Goal: Navigation & Orientation: Find specific page/section

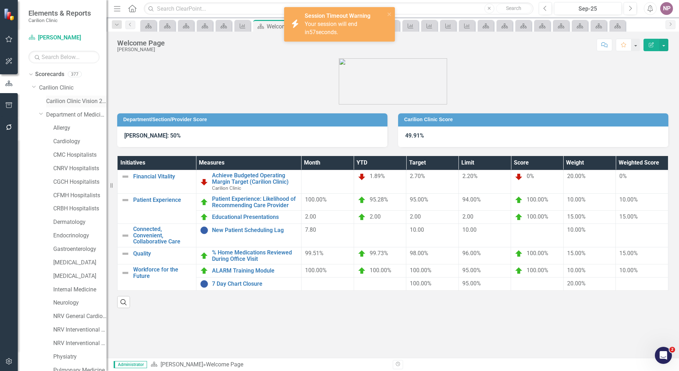
click at [64, 101] on link "Carilion Clinic Vision 2025 Scorecard" at bounding box center [76, 101] width 60 height 8
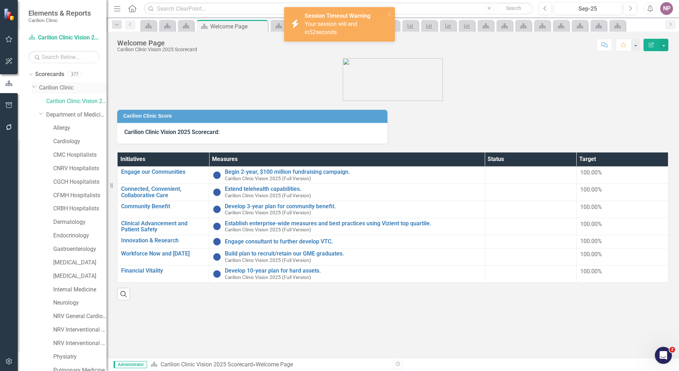
click at [55, 84] on link "Carilion Clinic" at bounding box center [72, 88] width 67 height 8
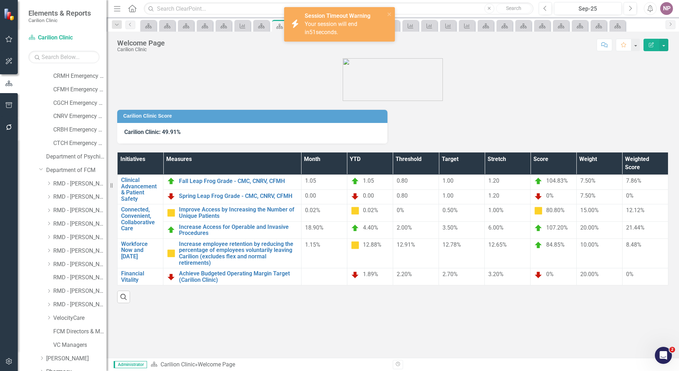
scroll to position [742, 0]
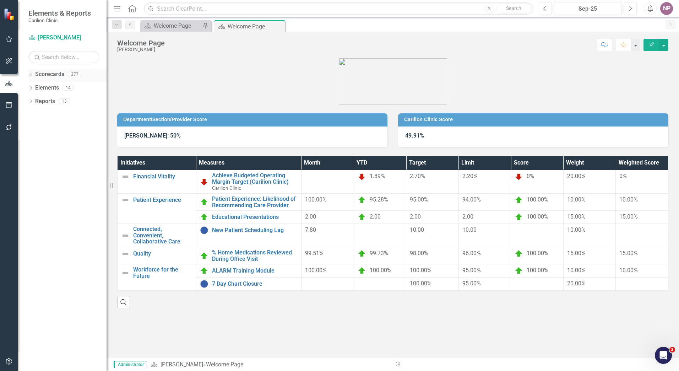
click at [60, 77] on link "Scorecards" at bounding box center [49, 74] width 29 height 8
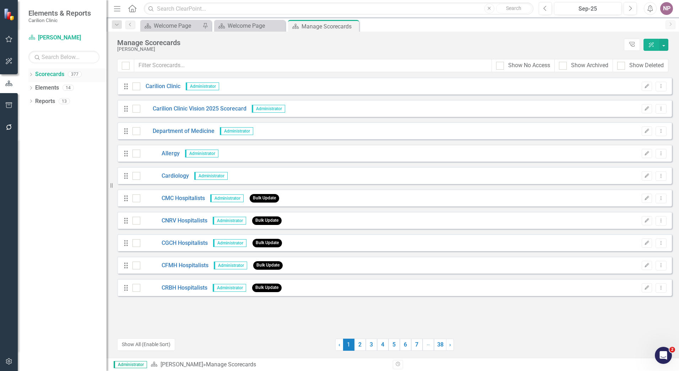
click at [32, 73] on icon "Dropdown" at bounding box center [30, 75] width 5 height 4
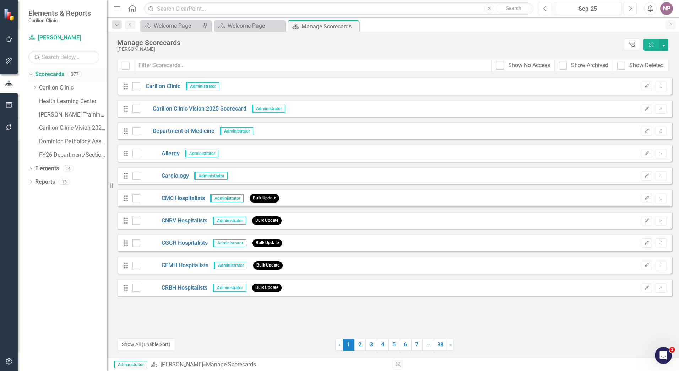
click at [52, 78] on link "Scorecards" at bounding box center [49, 74] width 29 height 8
click at [53, 87] on link "Carilion Clinic" at bounding box center [72, 88] width 67 height 8
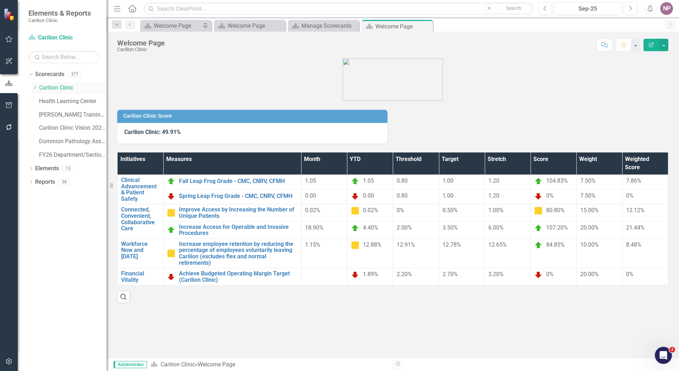
click at [34, 87] on icon "Dropdown" at bounding box center [34, 87] width 5 height 4
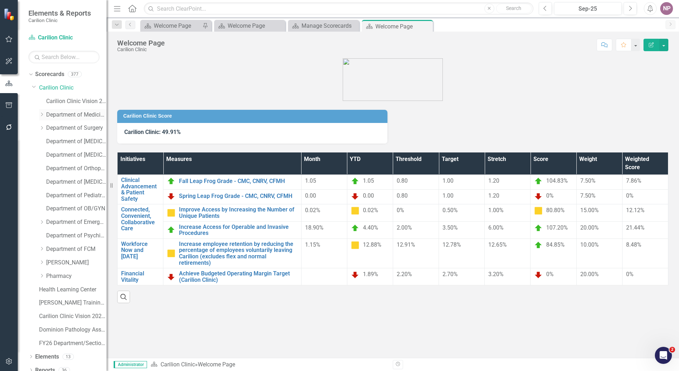
click at [42, 113] on icon "Dropdown" at bounding box center [41, 114] width 5 height 4
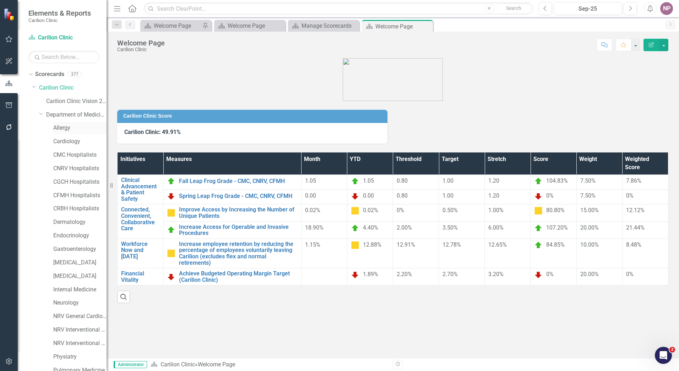
click at [59, 126] on link "Allergy" at bounding box center [79, 128] width 53 height 8
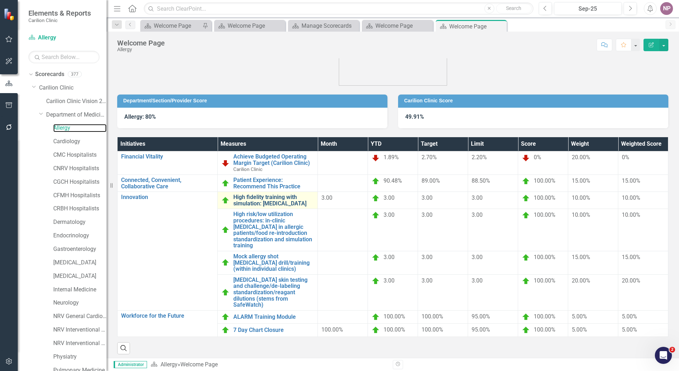
scroll to position [29, 0]
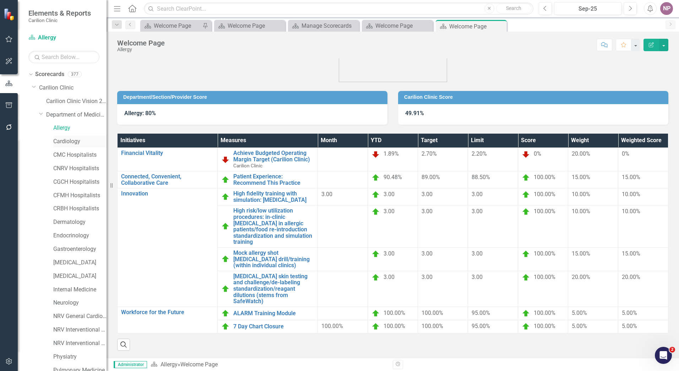
click at [58, 140] on link "Cardiology" at bounding box center [79, 141] width 53 height 8
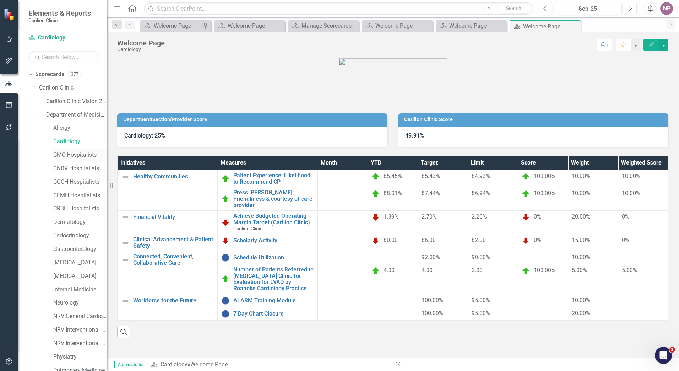
click at [63, 156] on link "CMC Hospitalists" at bounding box center [79, 155] width 53 height 8
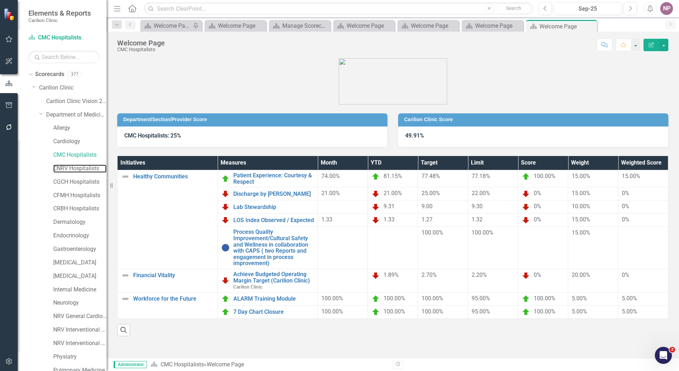
drag, startPoint x: 76, startPoint y: 167, endPoint x: 15, endPoint y: 189, distance: 64.2
click at [76, 167] on link "CNRV Hospitalists" at bounding box center [79, 168] width 53 height 8
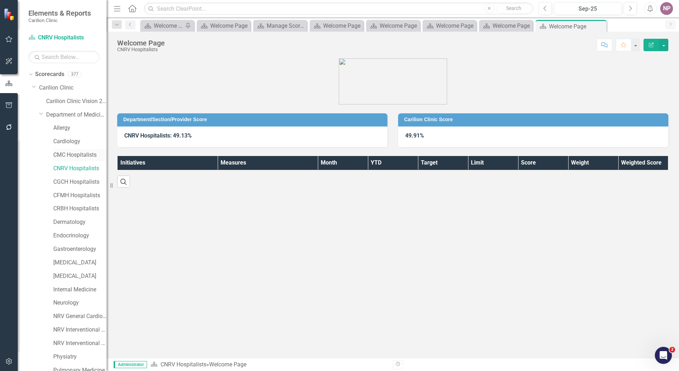
click at [85, 151] on link "CMC Hospitalists" at bounding box center [79, 155] width 53 height 8
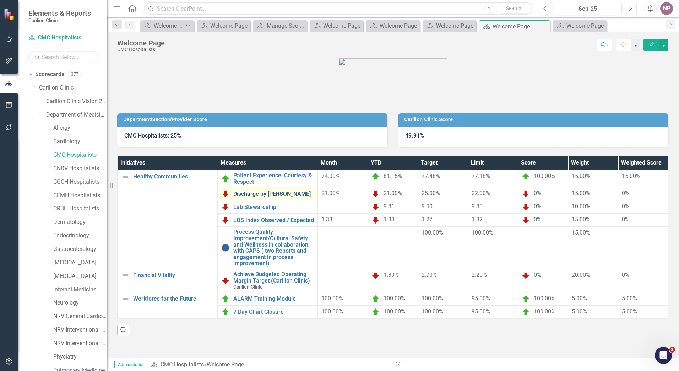
click at [279, 195] on link "Discharge by [PERSON_NAME]" at bounding box center [273, 194] width 81 height 6
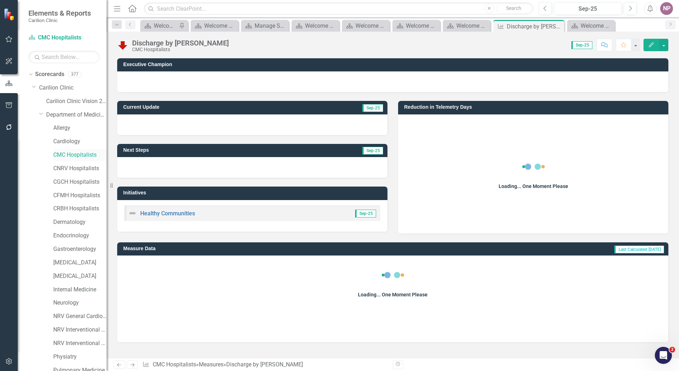
click at [95, 155] on link "CMC Hospitalists" at bounding box center [79, 155] width 53 height 8
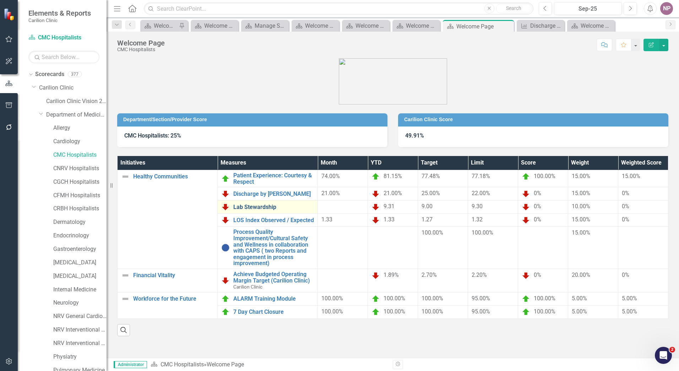
click at [273, 210] on link "Lab Stewardship" at bounding box center [273, 207] width 81 height 6
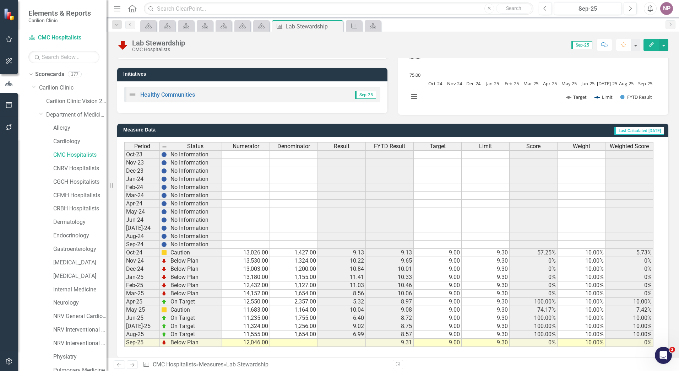
scroll to position [125, 0]
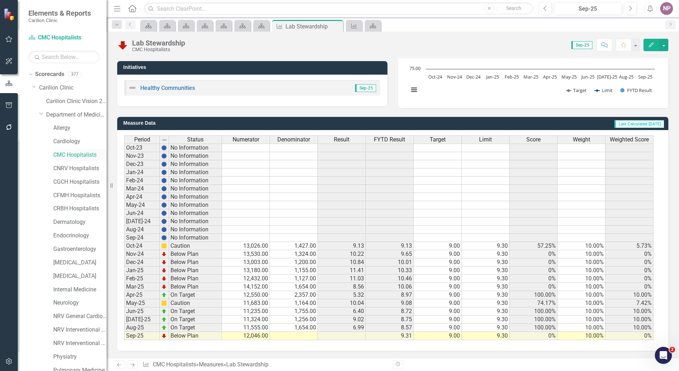
click at [92, 153] on link "CMC Hospitalists" at bounding box center [79, 155] width 53 height 8
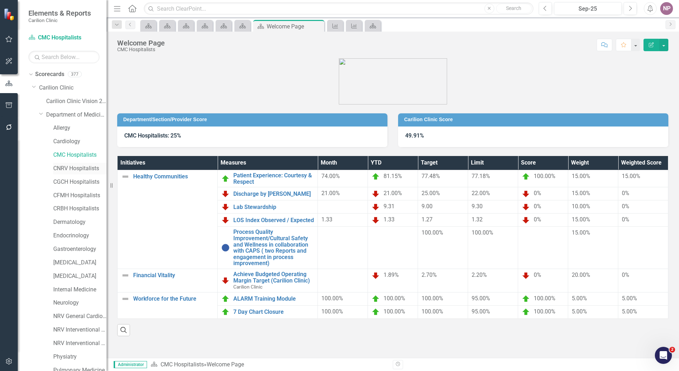
click at [74, 164] on link "CNRV Hospitalists" at bounding box center [79, 168] width 53 height 8
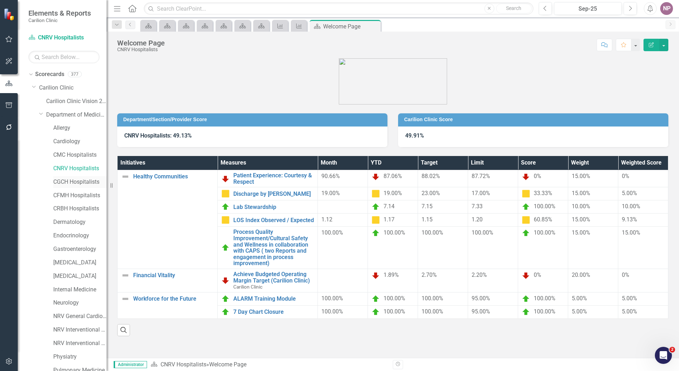
click at [92, 184] on link "CGCH Hospitalists" at bounding box center [79, 182] width 53 height 8
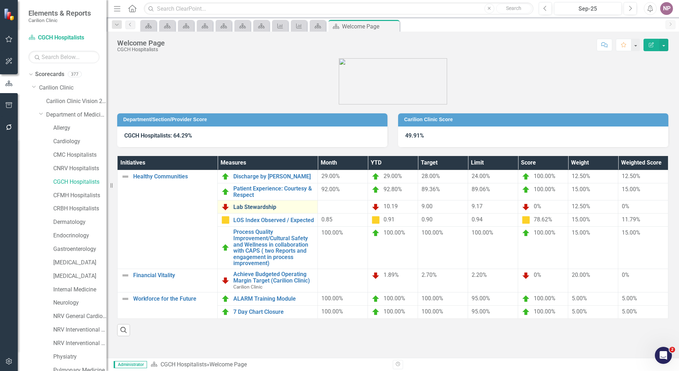
click at [266, 205] on link "Lab Stewardship" at bounding box center [273, 207] width 81 height 6
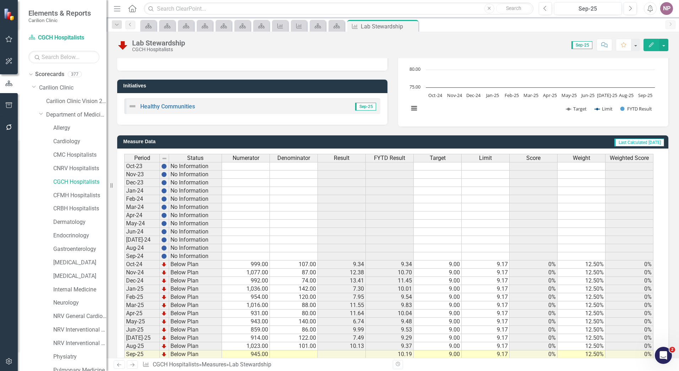
scroll to position [125, 0]
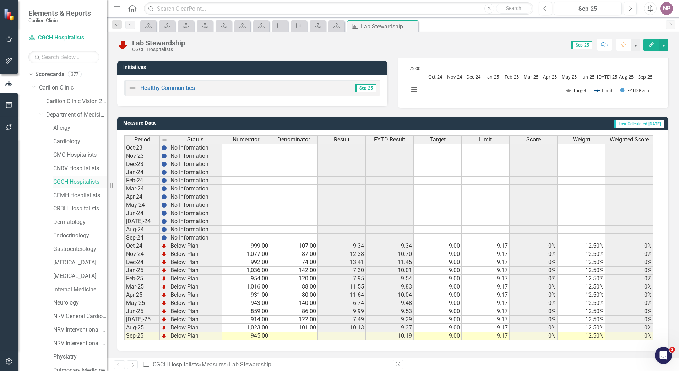
click at [81, 183] on link "CGCH Hospitalists" at bounding box center [79, 182] width 53 height 8
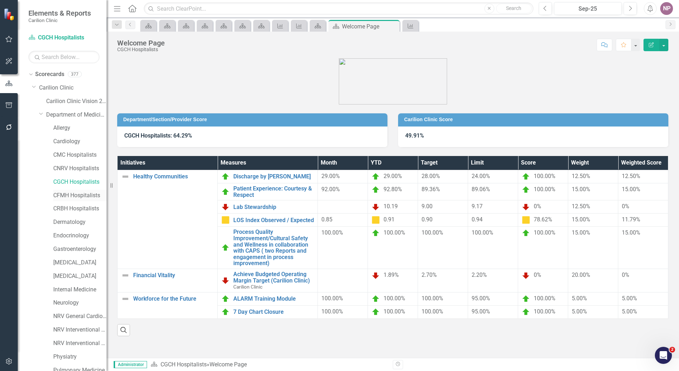
click at [87, 196] on link "CFMH Hospitalists" at bounding box center [79, 195] width 53 height 8
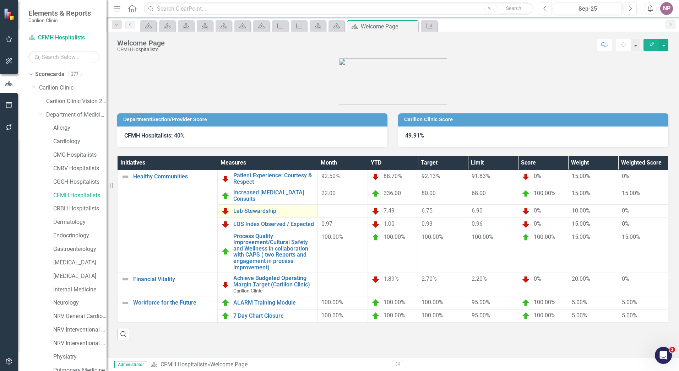
click at [244, 206] on td "Lab Stewardship Link Map View Link Map Edit Edit Measure Link Open Element" at bounding box center [268, 210] width 100 height 13
click at [244, 210] on link "Lab Stewardship" at bounding box center [273, 211] width 81 height 6
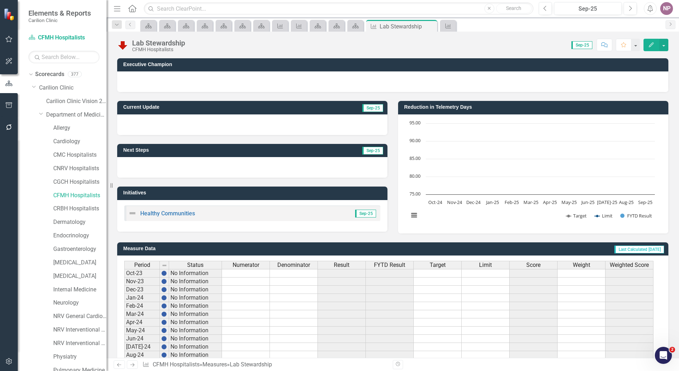
scroll to position [125, 0]
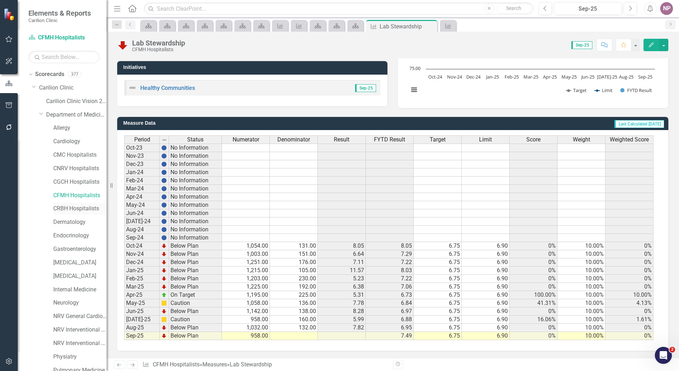
click at [67, 207] on link "CRBH Hospitalists" at bounding box center [79, 209] width 53 height 8
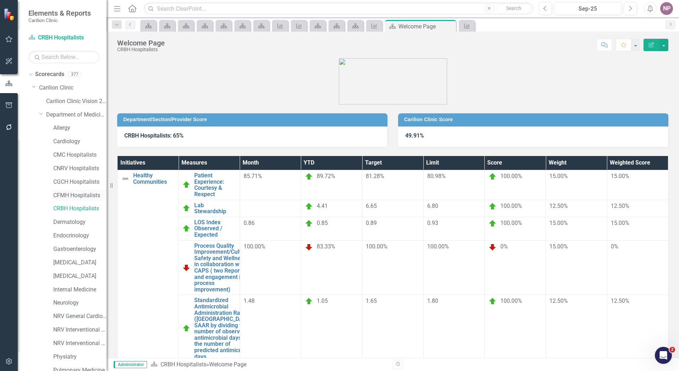
click at [72, 197] on link "CFMH Hospitalists" at bounding box center [79, 195] width 53 height 8
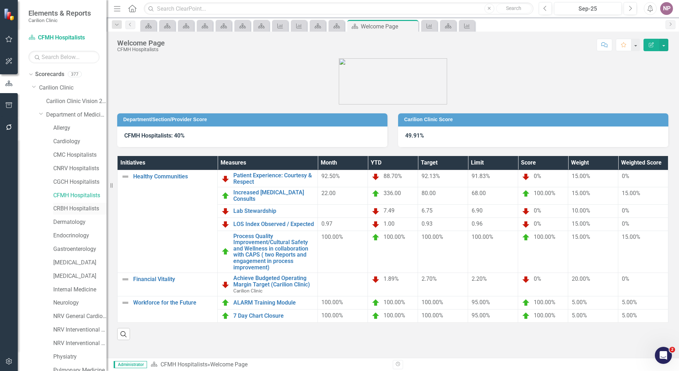
click at [71, 210] on link "CRBH Hospitalists" at bounding box center [79, 209] width 53 height 8
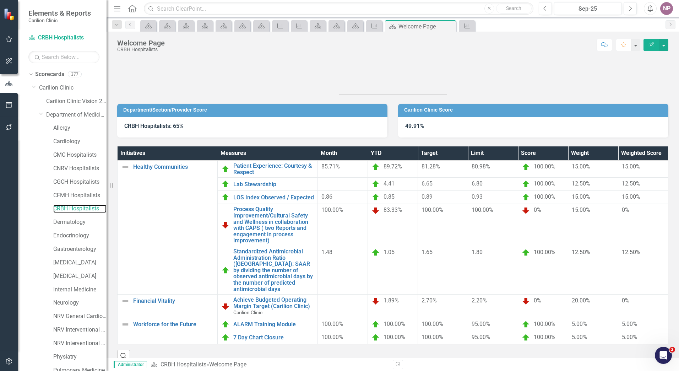
scroll to position [15, 0]
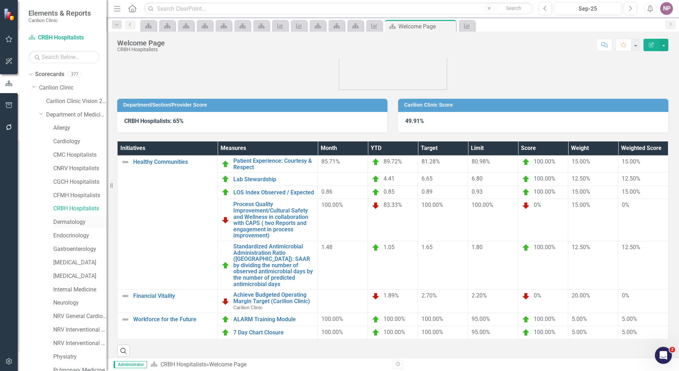
click at [70, 219] on link "Dermatology" at bounding box center [79, 222] width 53 height 8
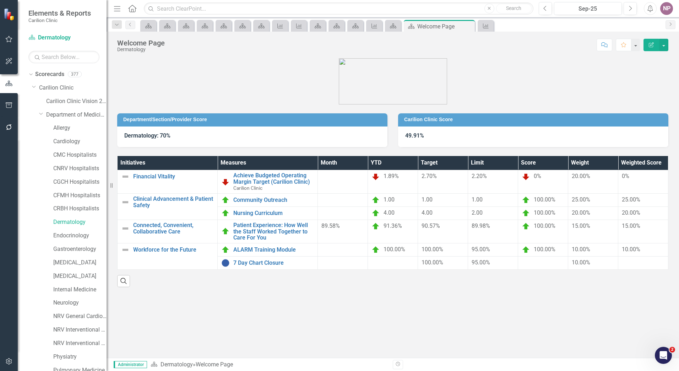
drag, startPoint x: 69, startPoint y: 231, endPoint x: 0, endPoint y: 233, distance: 68.6
click at [69, 231] on div "Endocrinology" at bounding box center [79, 236] width 53 height 12
click at [69, 237] on link "Endocrinology" at bounding box center [79, 236] width 53 height 8
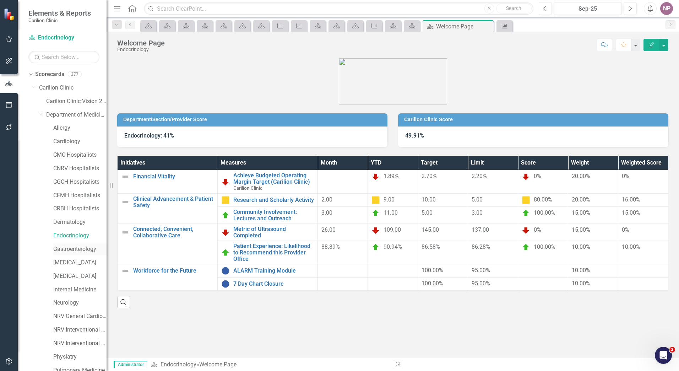
click at [83, 246] on link "Gastroenterology" at bounding box center [79, 249] width 53 height 8
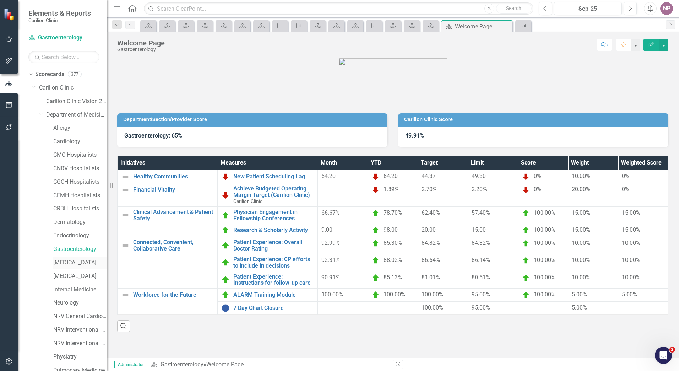
click at [75, 264] on link "[MEDICAL_DATA]" at bounding box center [79, 263] width 53 height 8
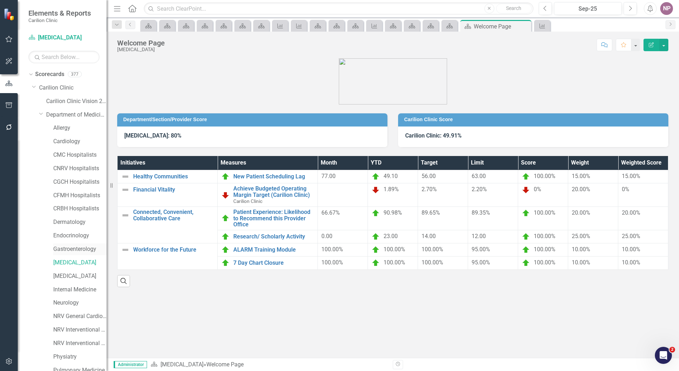
click at [93, 250] on link "Gastroenterology" at bounding box center [79, 249] width 53 height 8
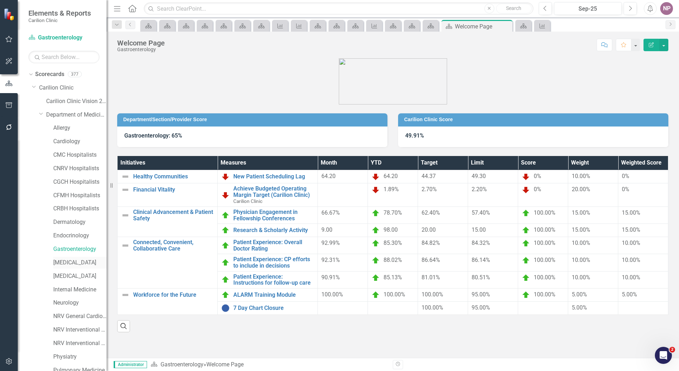
click at [79, 266] on link "[MEDICAL_DATA]" at bounding box center [79, 263] width 53 height 8
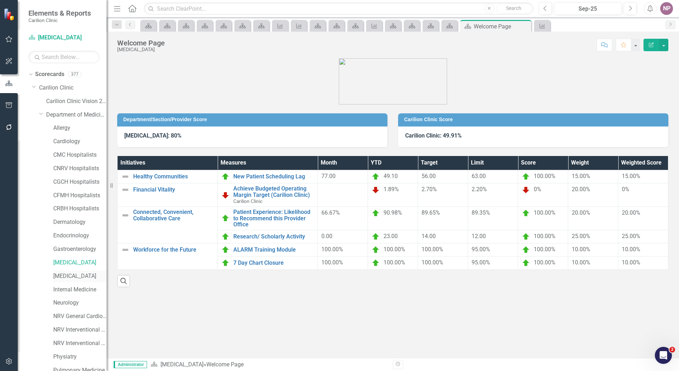
click at [83, 275] on link "[MEDICAL_DATA]" at bounding box center [79, 276] width 53 height 8
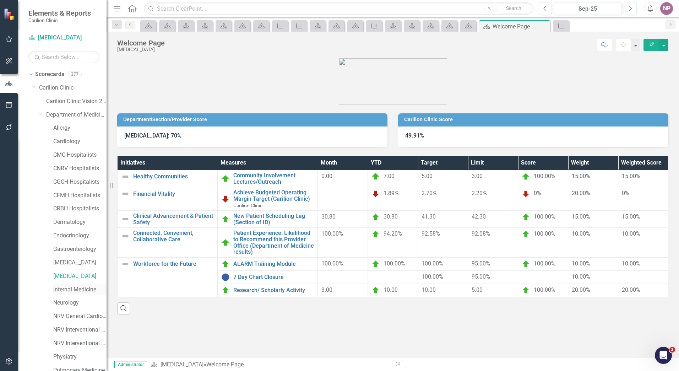
click at [90, 288] on link "Internal Medicine" at bounding box center [79, 290] width 53 height 8
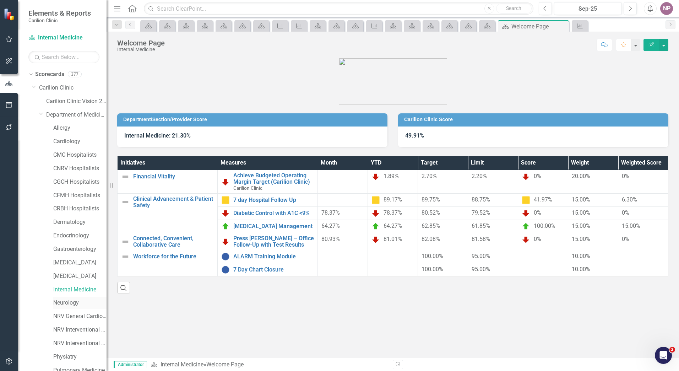
click at [74, 304] on link "Neurology" at bounding box center [79, 303] width 53 height 8
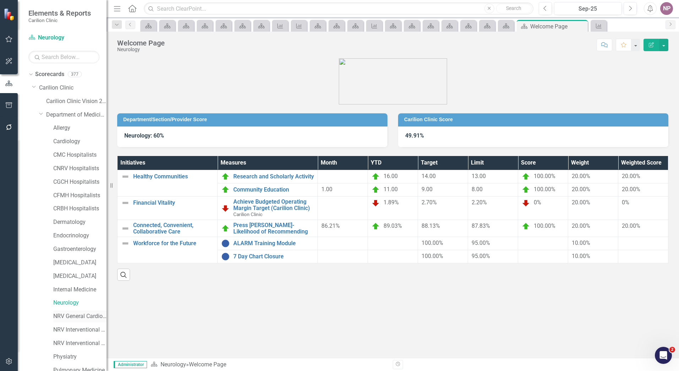
click at [76, 315] on link "NRV General Cardiology" at bounding box center [79, 316] width 53 height 8
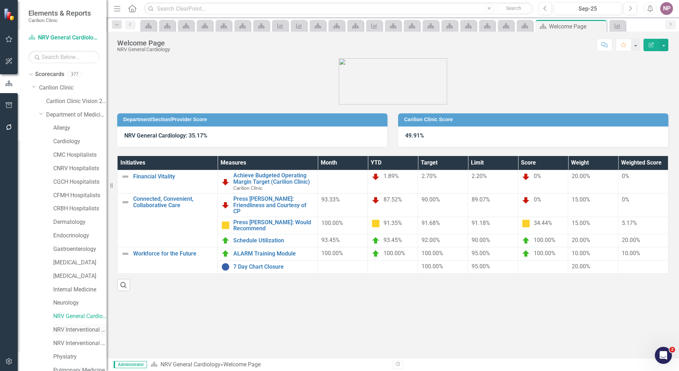
click at [75, 330] on link "NRV Interventional Cardiology" at bounding box center [79, 330] width 53 height 8
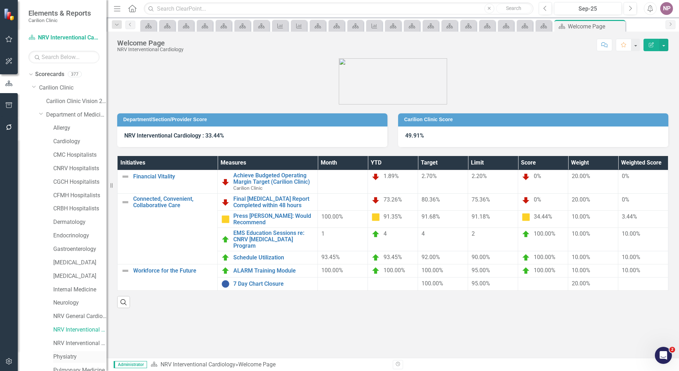
click at [66, 354] on link "Physiatry" at bounding box center [79, 357] width 53 height 8
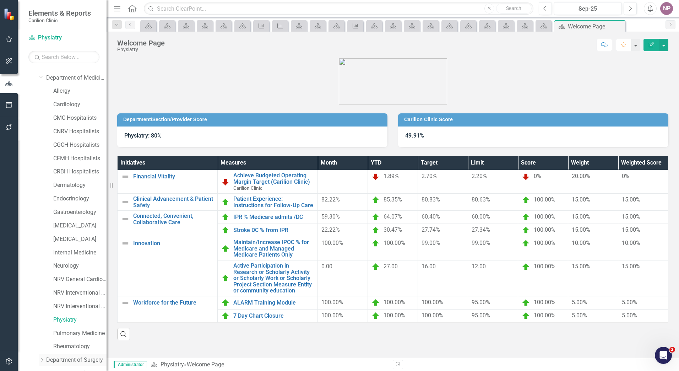
scroll to position [71, 0]
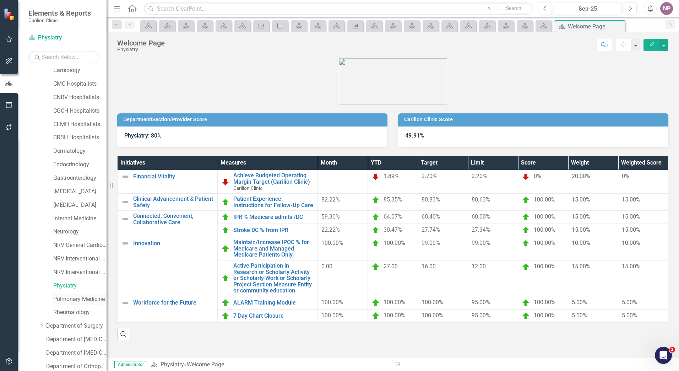
click at [77, 298] on link "Pulmonary Medicine" at bounding box center [79, 299] width 53 height 8
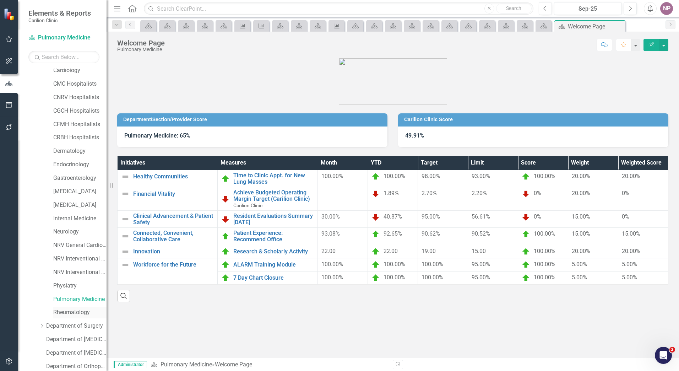
click at [80, 310] on link "Rheumatology" at bounding box center [79, 312] width 53 height 8
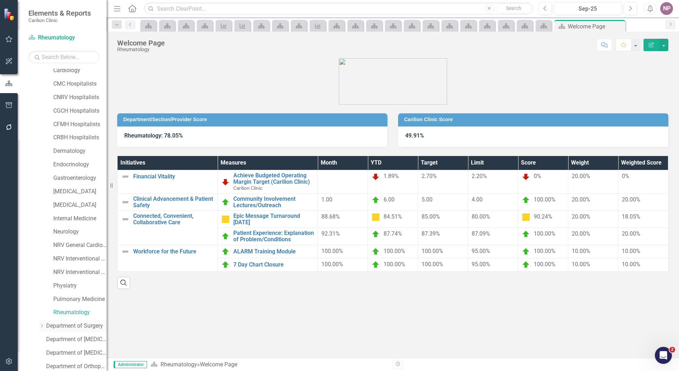
click at [42, 327] on icon at bounding box center [42, 326] width 2 height 4
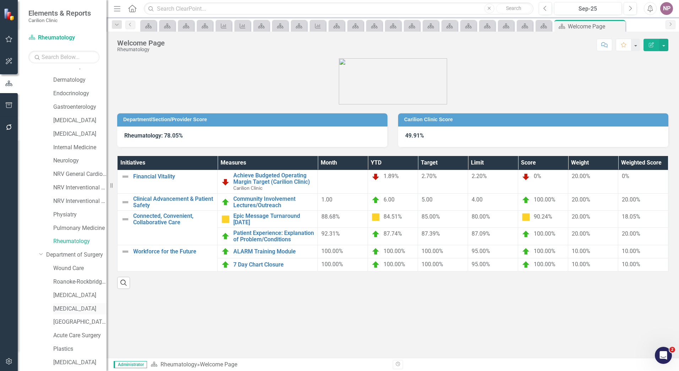
click at [81, 309] on link "[MEDICAL_DATA]" at bounding box center [79, 309] width 53 height 8
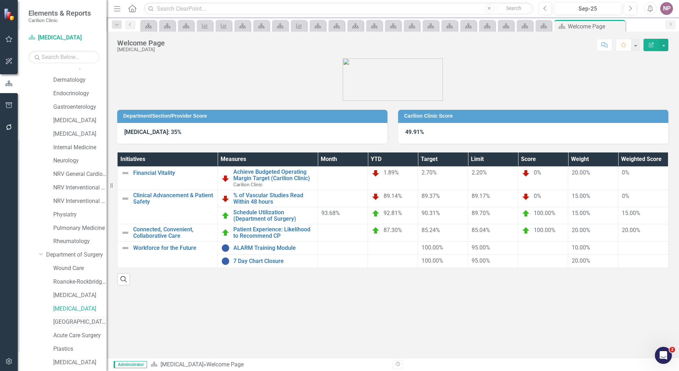
drag, startPoint x: 86, startPoint y: 323, endPoint x: 11, endPoint y: 310, distance: 75.8
click at [86, 323] on link "[GEOGRAPHIC_DATA]" at bounding box center [79, 322] width 53 height 8
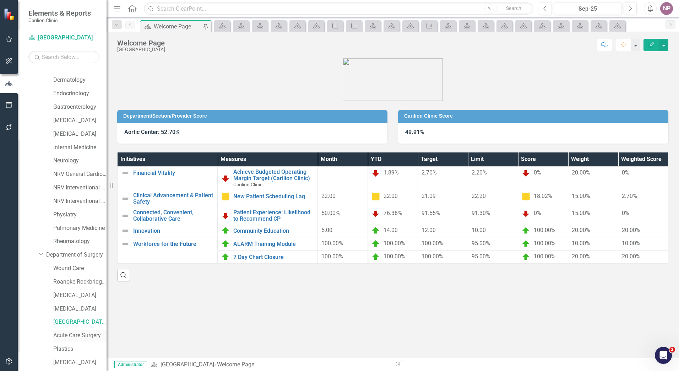
click at [80, 331] on link "Acute Care Surgery" at bounding box center [79, 335] width 53 height 8
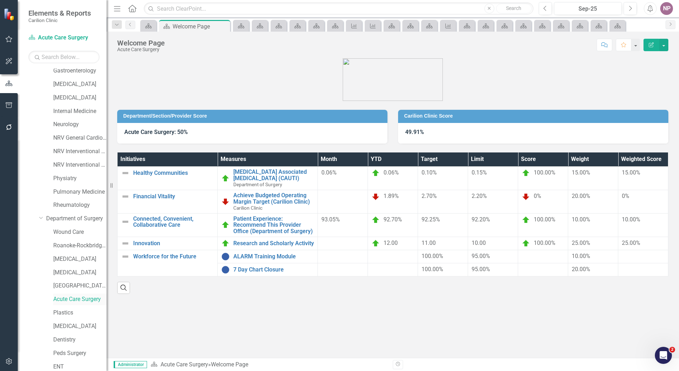
scroll to position [249, 0]
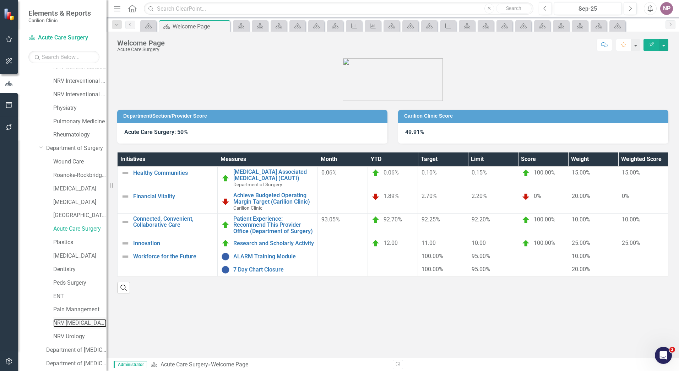
drag, startPoint x: 69, startPoint y: 320, endPoint x: 70, endPoint y: 328, distance: 7.9
click at [69, 320] on link "NRV [MEDICAL_DATA]" at bounding box center [79, 323] width 53 height 8
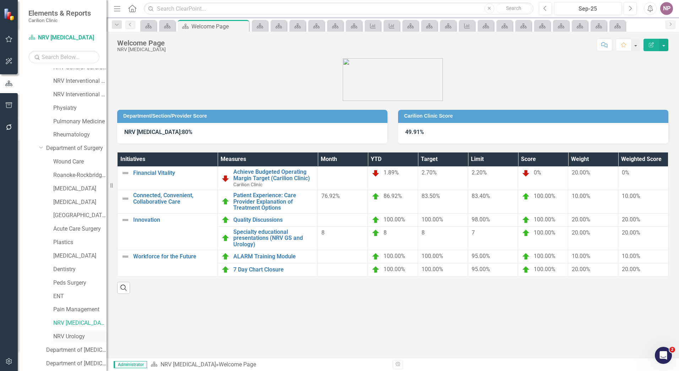
click at [73, 334] on link "NRV Urology" at bounding box center [79, 336] width 53 height 8
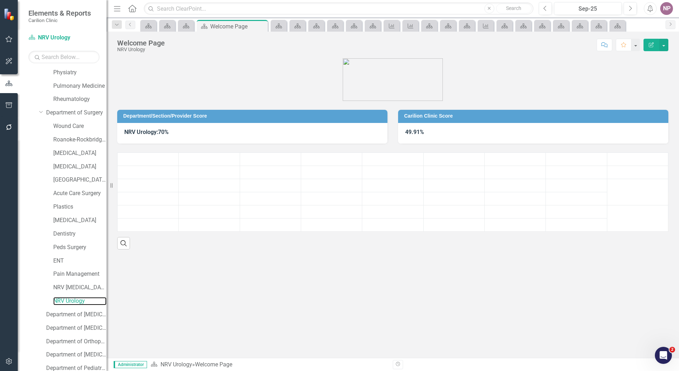
scroll to position [391, 0]
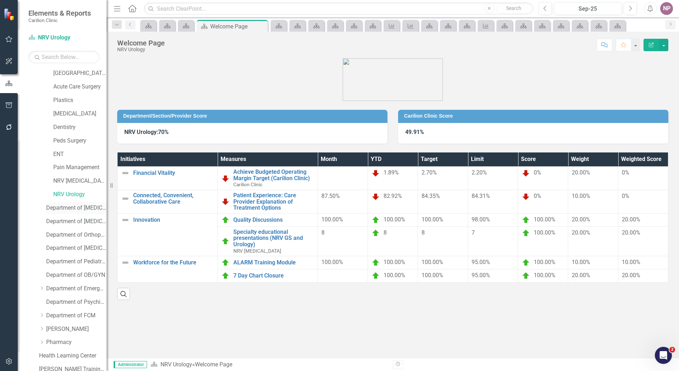
click at [69, 207] on link "Department of [MEDICAL_DATA]" at bounding box center [76, 208] width 60 height 8
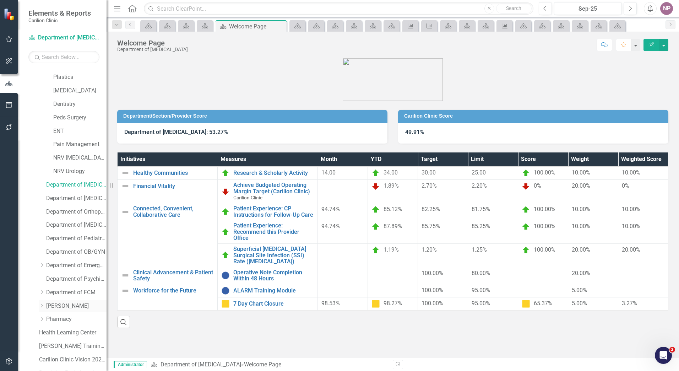
scroll to position [426, 0]
click at [85, 197] on link "Department of Orthopaedics" at bounding box center [76, 199] width 60 height 8
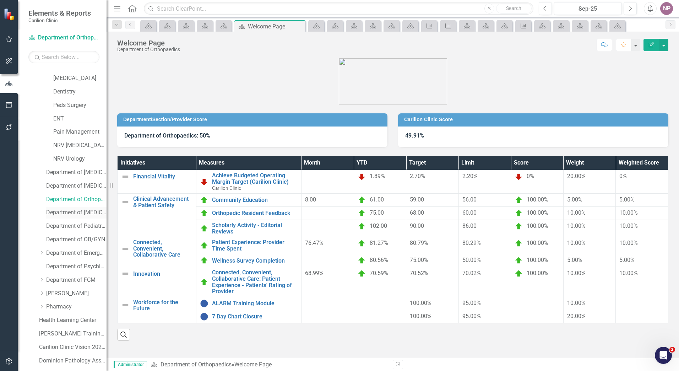
drag, startPoint x: 74, startPoint y: 210, endPoint x: 59, endPoint y: 215, distance: 16.4
click at [74, 210] on link "Department of [MEDICAL_DATA]" at bounding box center [76, 213] width 60 height 8
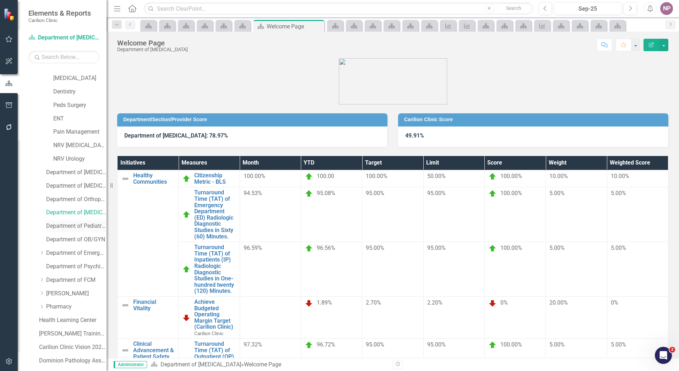
click at [81, 226] on link "Department of Pediatrics" at bounding box center [76, 226] width 60 height 8
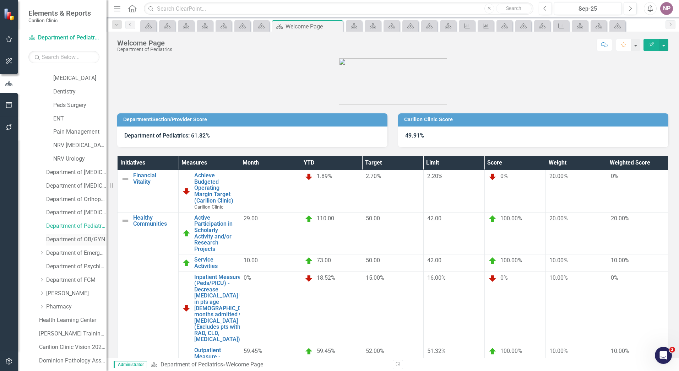
click at [81, 239] on link "Department of OB/GYN" at bounding box center [76, 240] width 60 height 8
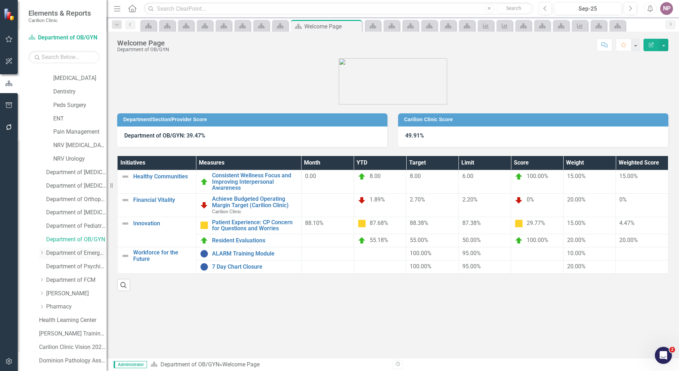
click at [83, 254] on link "Department of Emergency Medicine" at bounding box center [76, 253] width 60 height 8
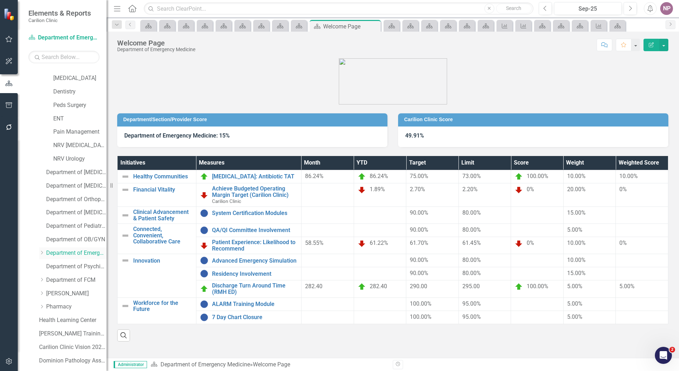
click at [44, 250] on div "Dropdown" at bounding box center [41, 253] width 5 height 6
drag, startPoint x: 71, startPoint y: 265, endPoint x: 21, endPoint y: 261, distance: 50.2
click at [71, 264] on link "CRMH Emergency Medicine" at bounding box center [79, 267] width 53 height 8
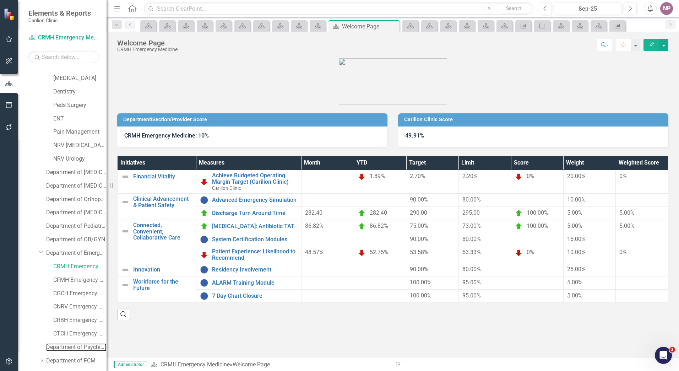
drag, startPoint x: 66, startPoint y: 347, endPoint x: 0, endPoint y: 346, distance: 66.4
click at [66, 347] on link "Department of Psychiatry" at bounding box center [76, 347] width 60 height 8
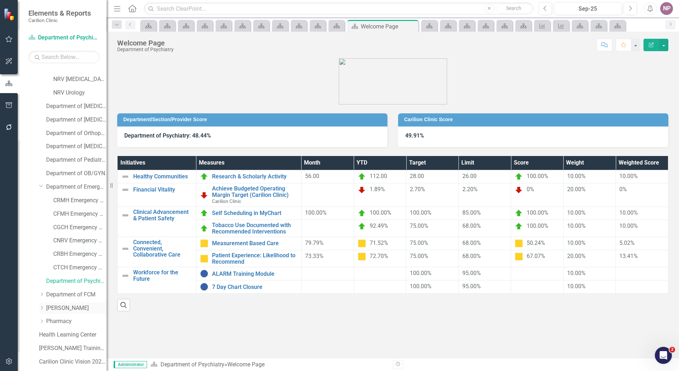
scroll to position [497, 0]
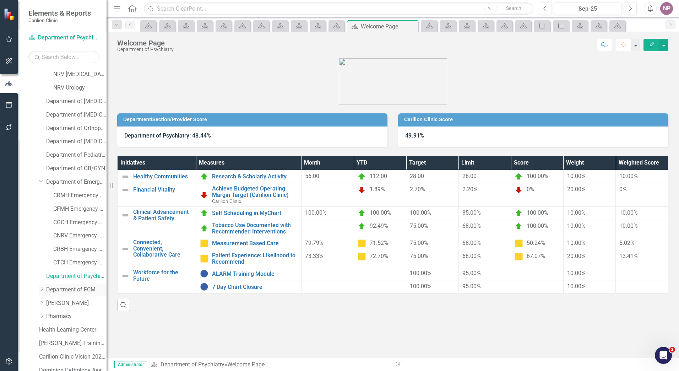
click at [80, 293] on link "Department of FCM" at bounding box center [76, 290] width 60 height 8
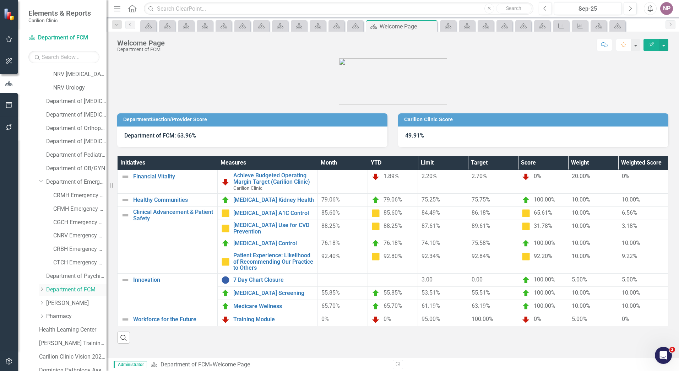
click at [40, 293] on div "Dropdown Department of FCM" at bounding box center [72, 290] width 67 height 12
click at [45, 290] on div "Dropdown" at bounding box center [42, 290] width 7 height 6
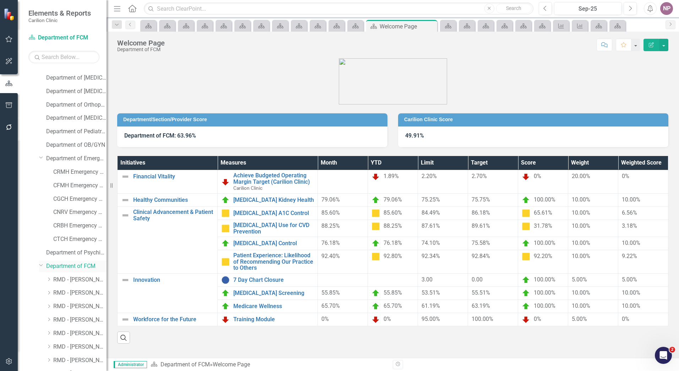
scroll to position [533, 0]
click at [69, 160] on link "CRMH Emergency Medicine" at bounding box center [79, 160] width 53 height 8
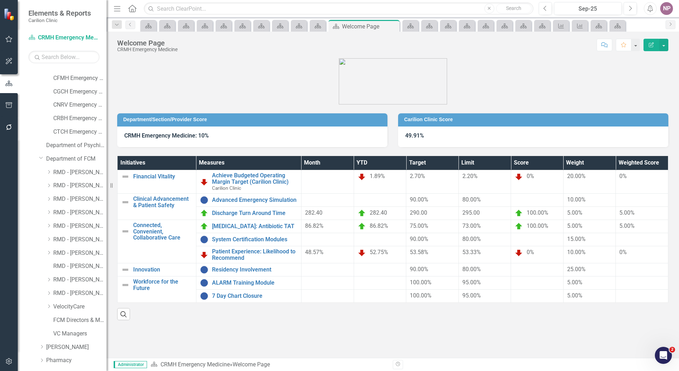
scroll to position [639, 0]
click at [76, 297] on link "VelocityCare" at bounding box center [79, 295] width 53 height 8
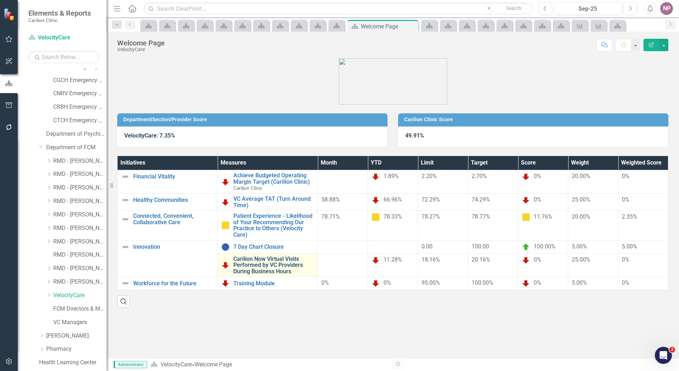
click at [274, 263] on link "Carilion Now Virtual Visits Performed by VC Providers During Business Hours" at bounding box center [273, 265] width 81 height 19
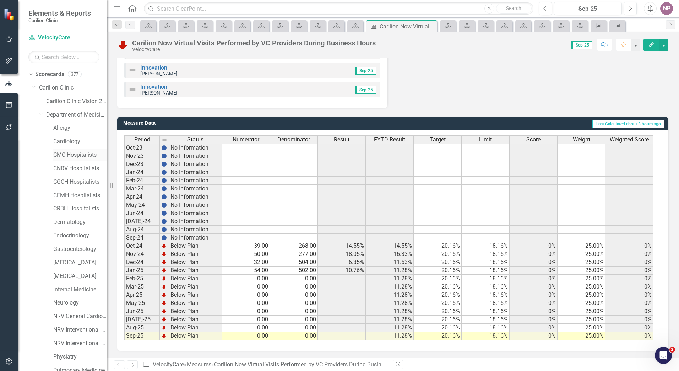
click at [83, 152] on link "CMC Hospitalists" at bounding box center [79, 155] width 53 height 8
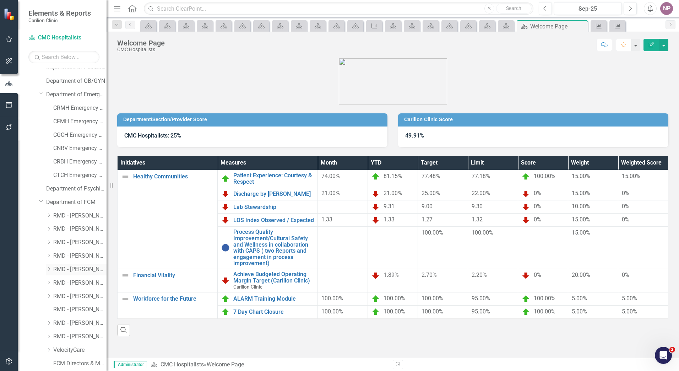
scroll to position [675, 0]
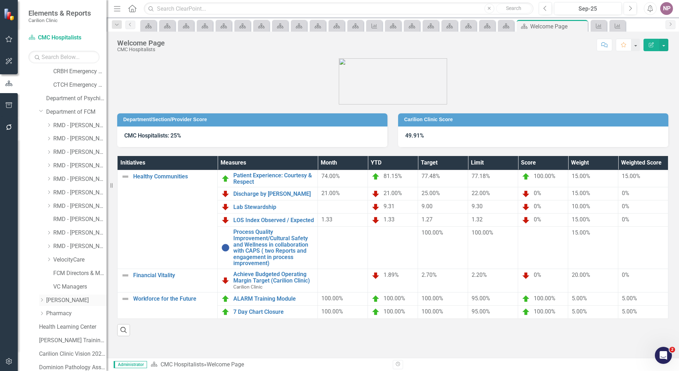
click at [71, 300] on link "[PERSON_NAME]" at bounding box center [76, 300] width 60 height 8
